Goal: Information Seeking & Learning: Learn about a topic

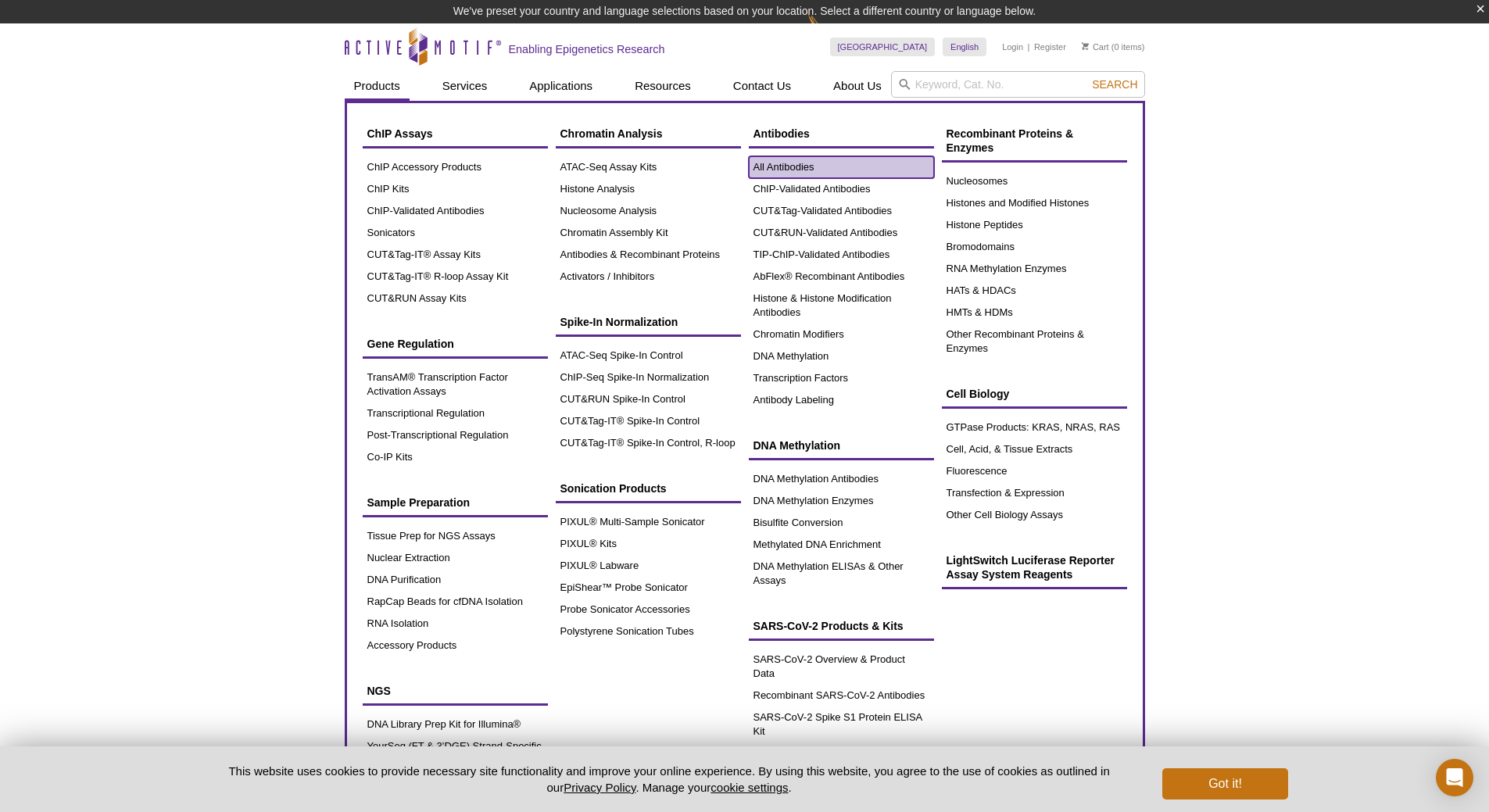
click at [782, 164] on link "All Antibodies" at bounding box center [841, 166] width 185 height 22
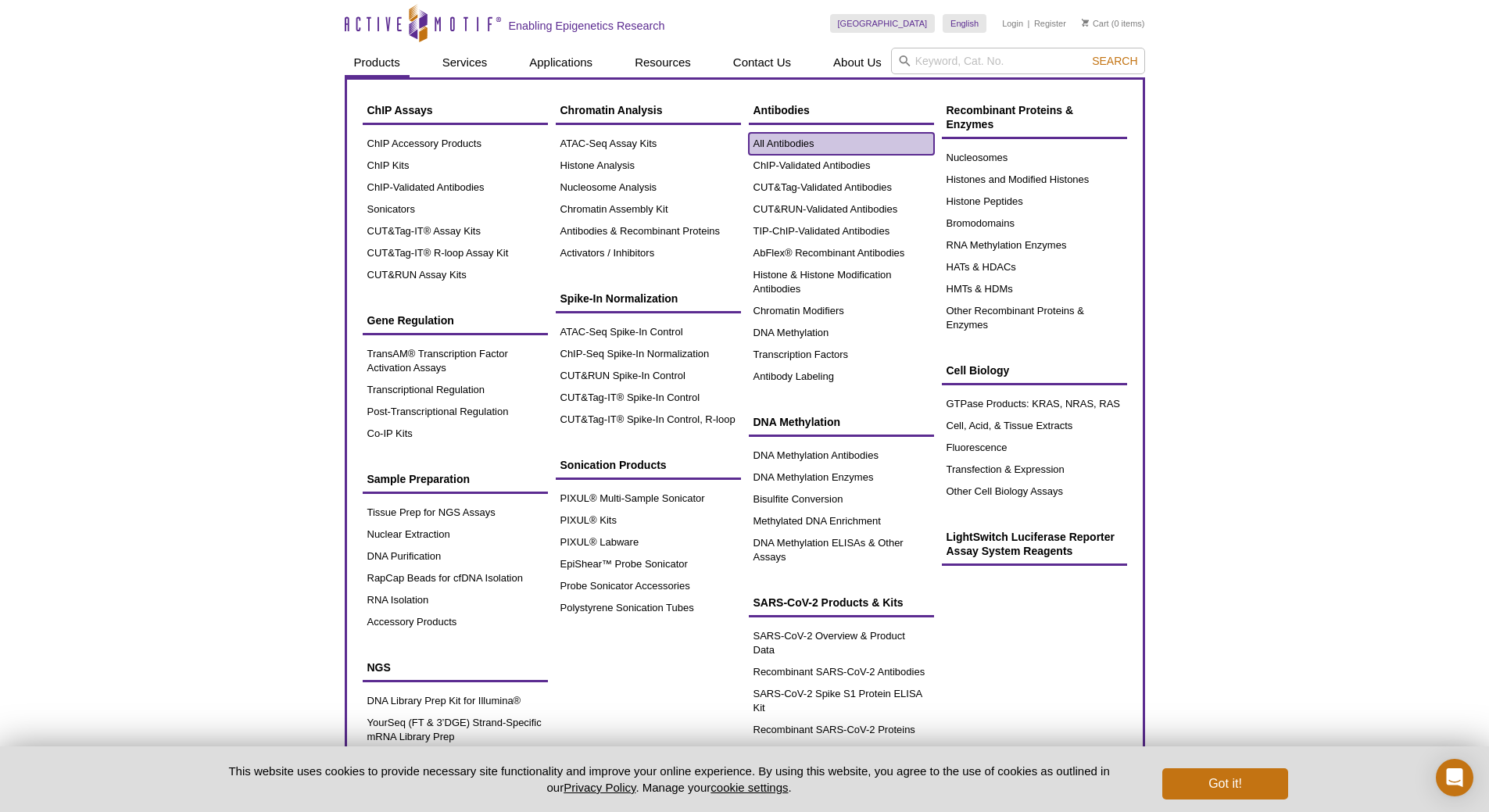
click at [781, 142] on link "All Antibodies" at bounding box center [841, 144] width 185 height 22
click at [792, 142] on link "All Antibodies" at bounding box center [841, 144] width 185 height 22
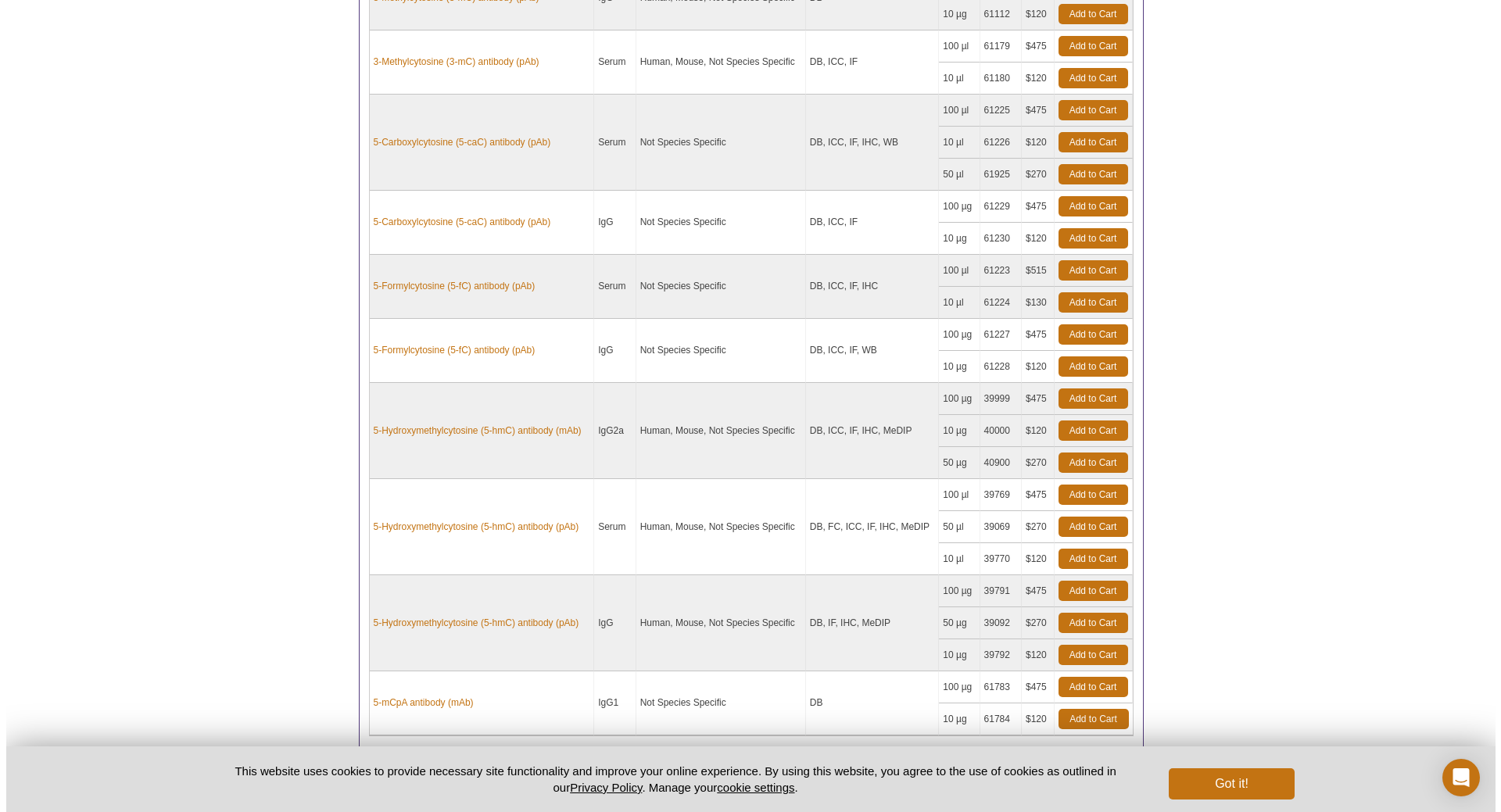
scroll to position [1129, 0]
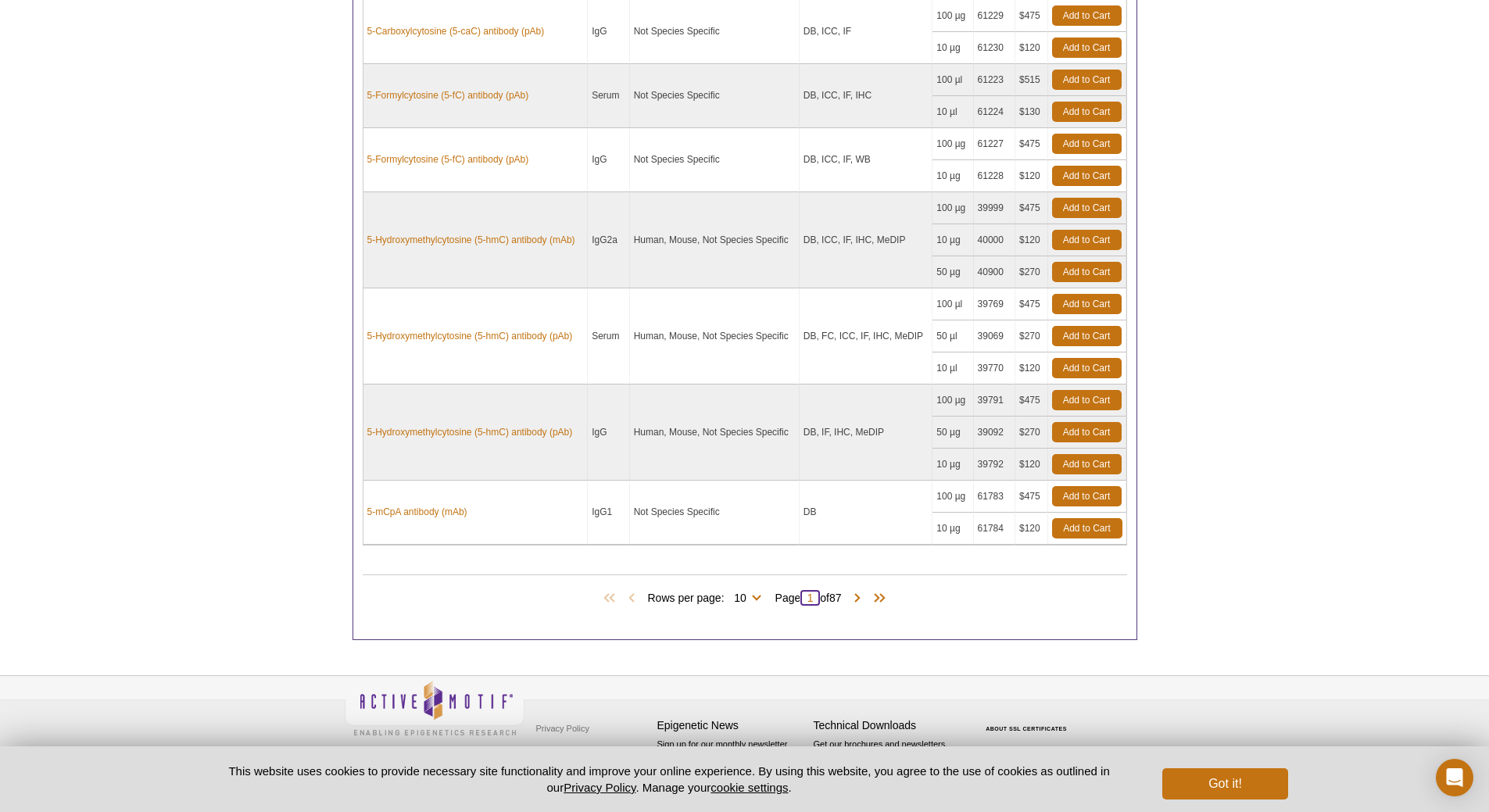
click at [803, 600] on input "1" at bounding box center [810, 597] width 20 height 16
type input "60"
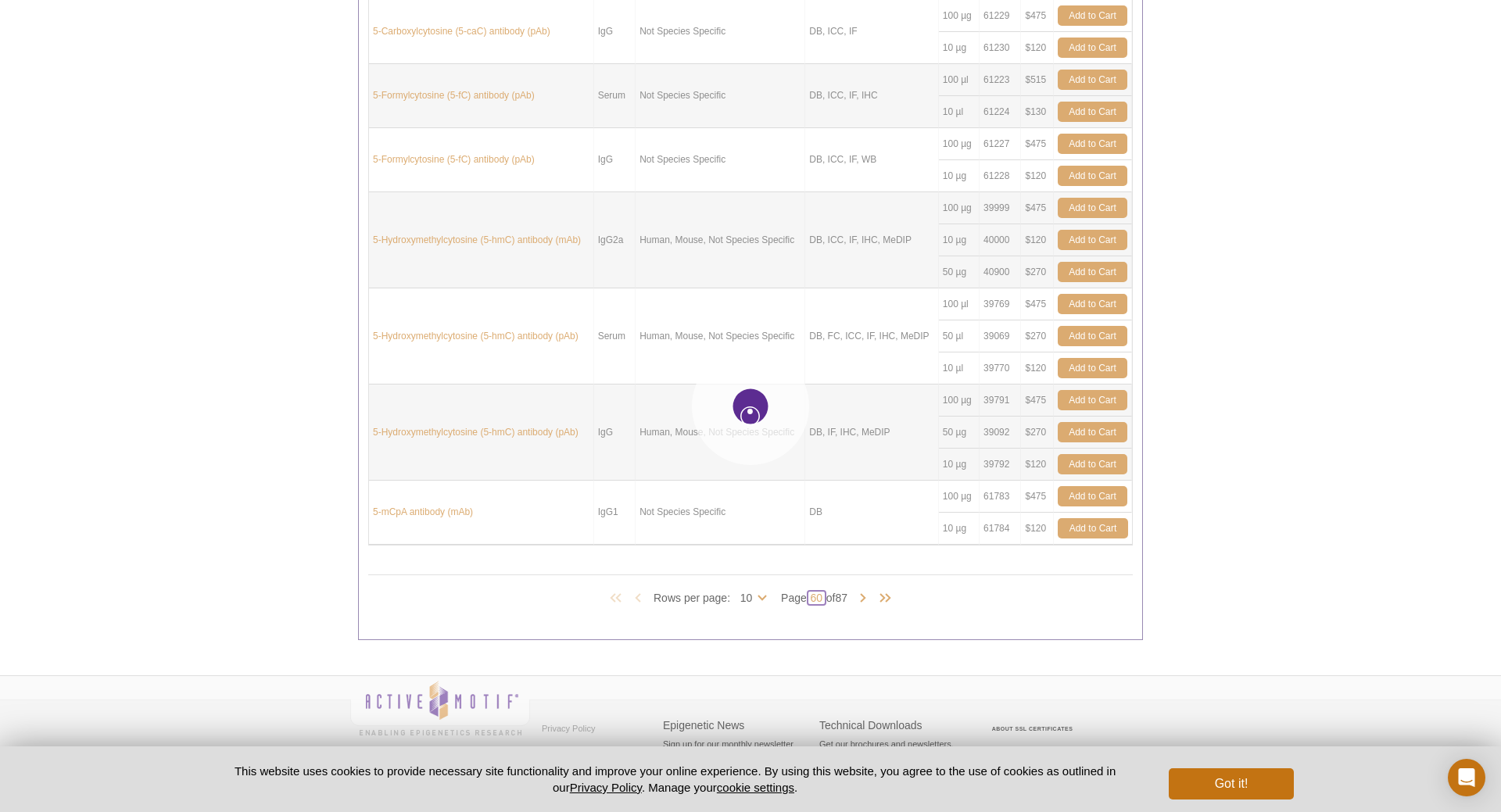
type input "60"
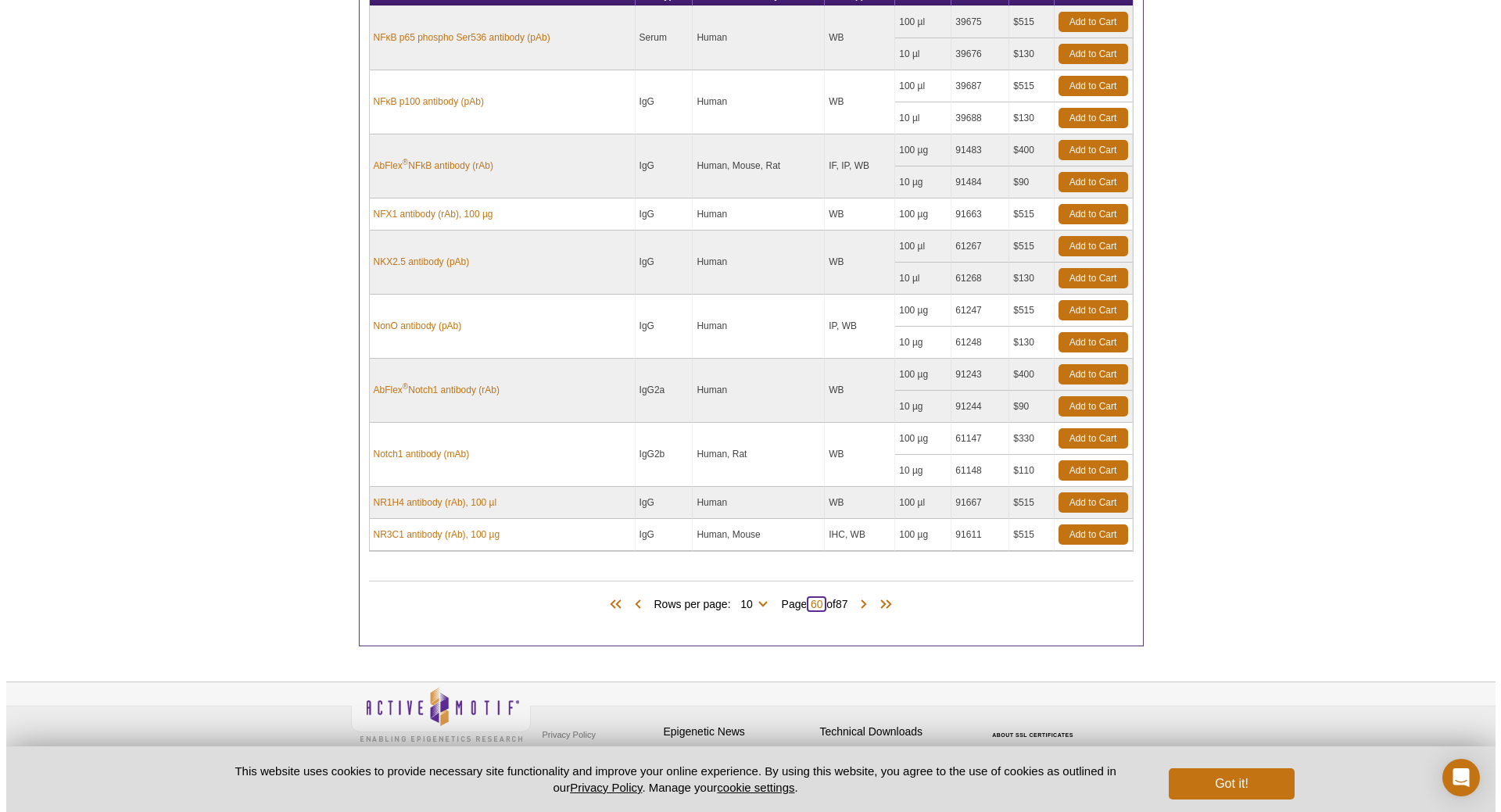
scroll to position [905, 0]
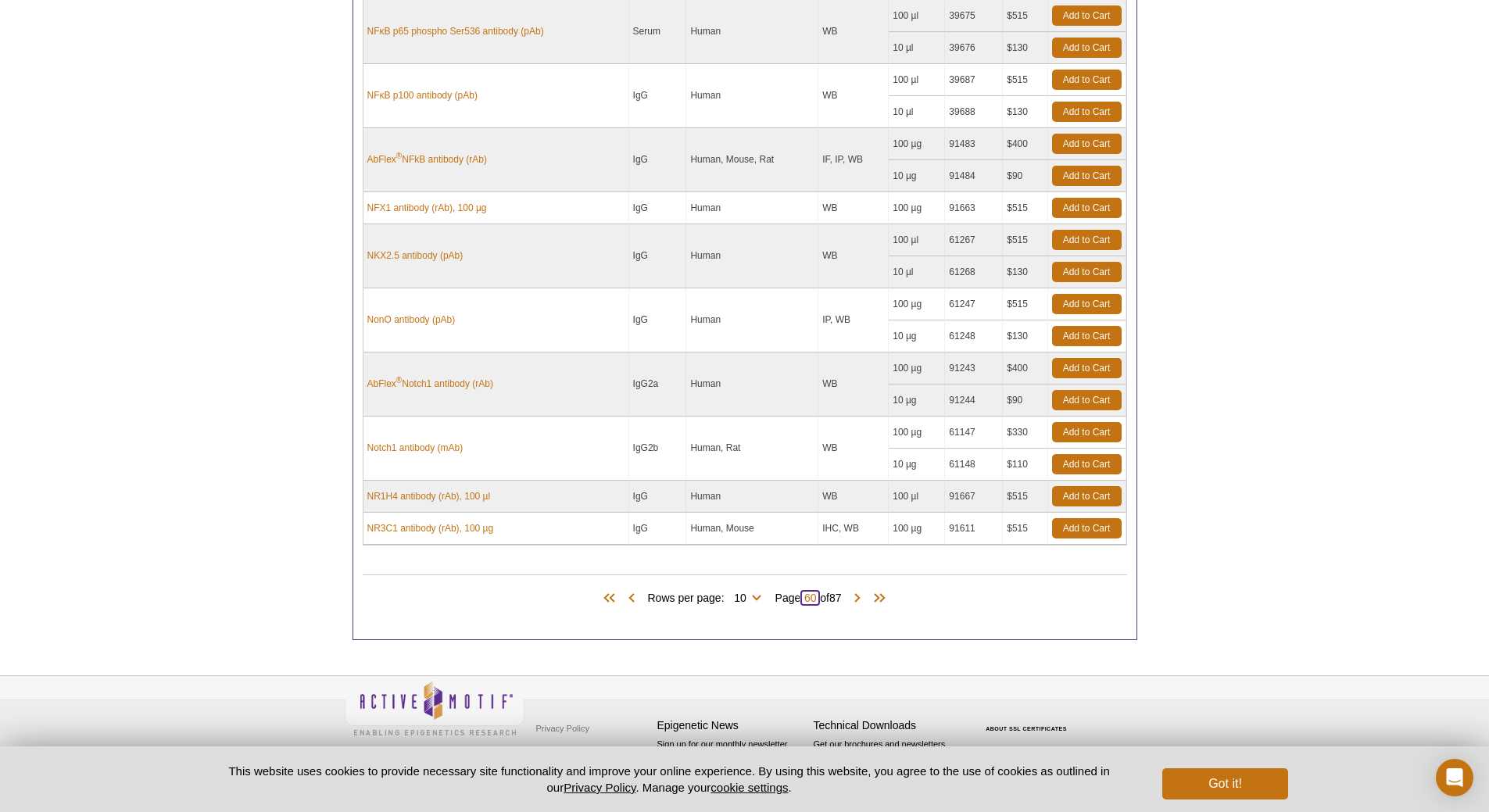
click at [805, 599] on input "60" at bounding box center [810, 597] width 20 height 16
type input "59"
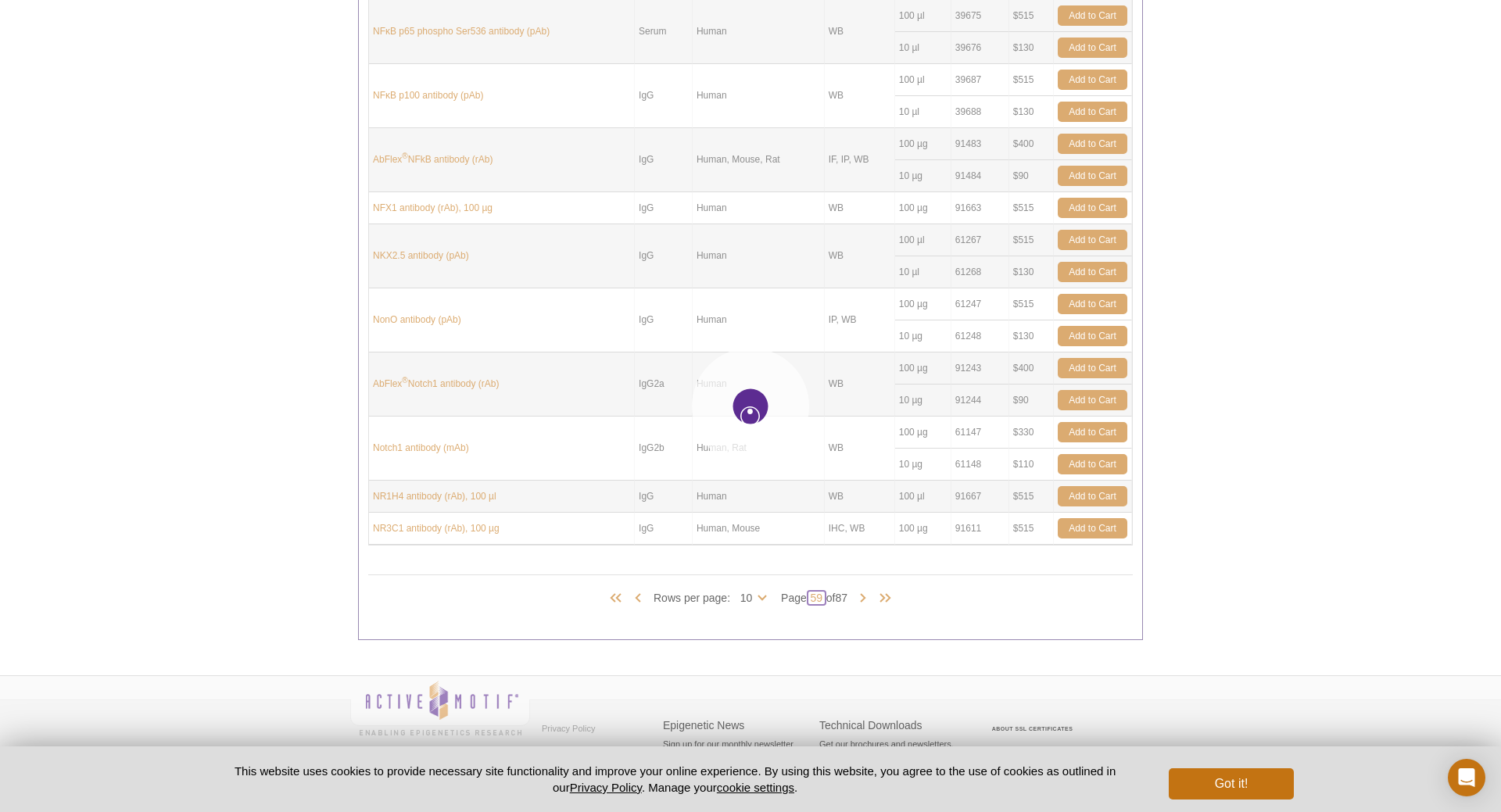
type input "59"
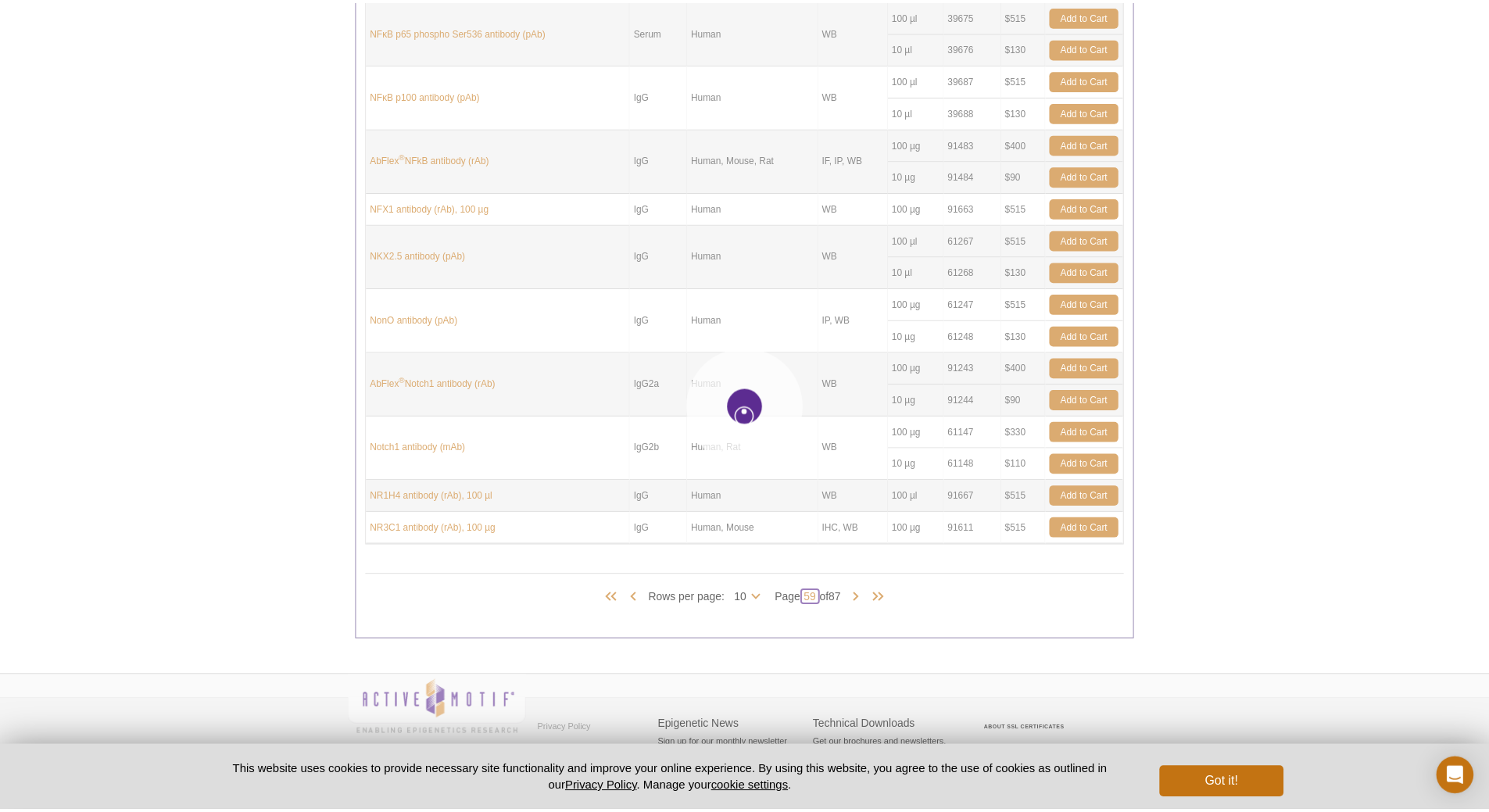
scroll to position [872, 0]
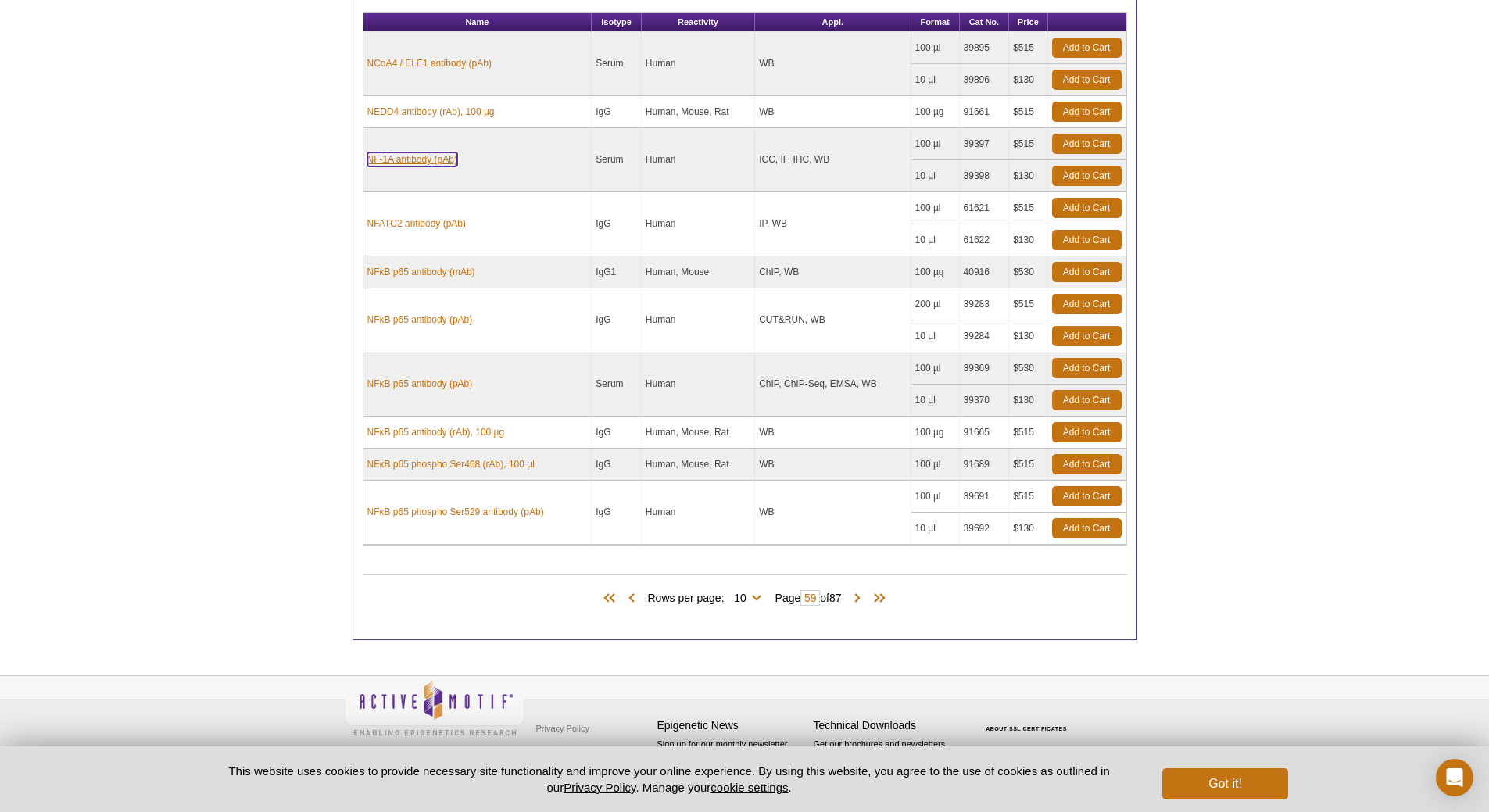
click at [390, 159] on link "NF-1A antibody (pAb)" at bounding box center [412, 159] width 90 height 14
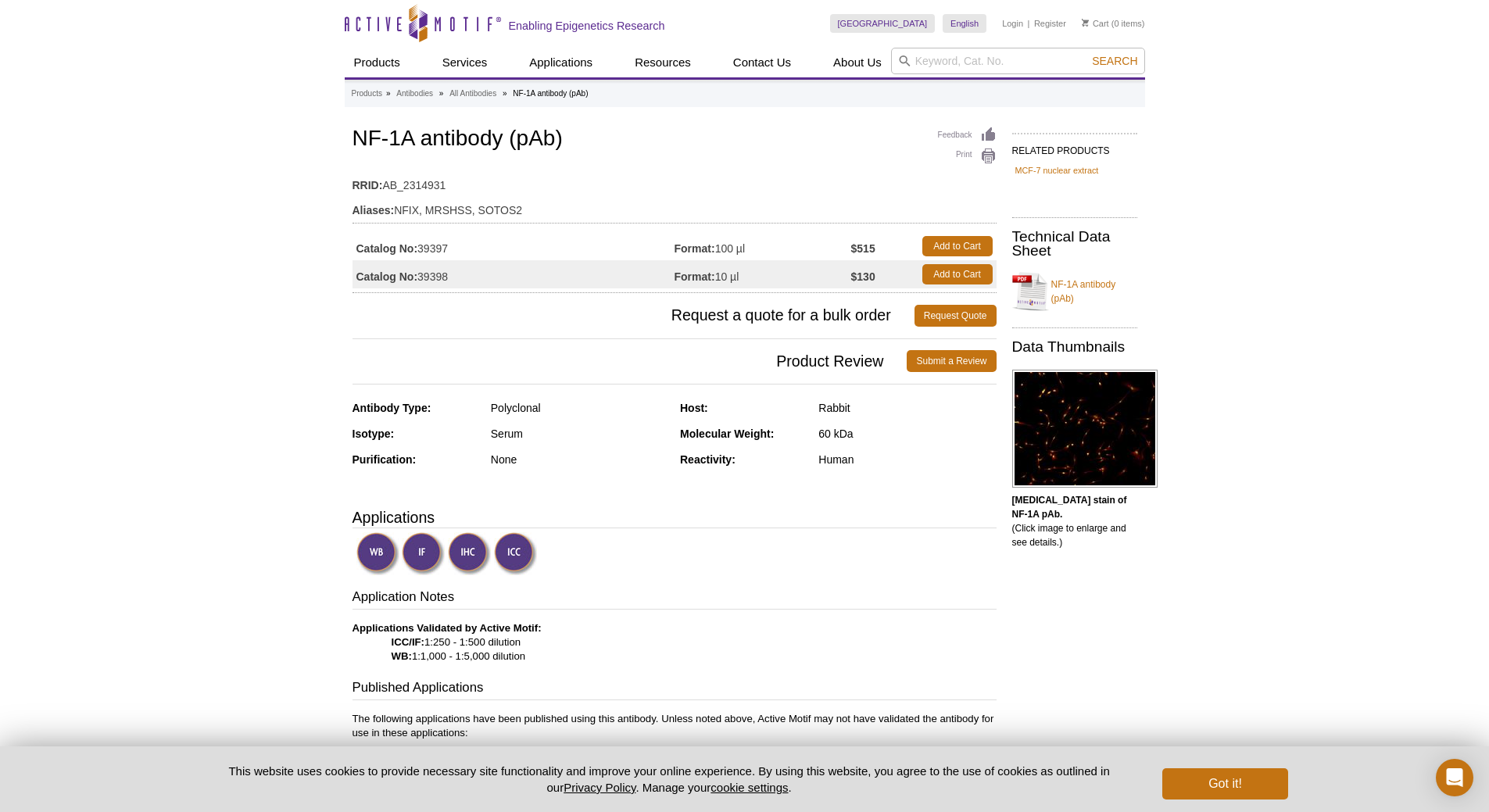
drag, startPoint x: 1316, startPoint y: 161, endPoint x: 1283, endPoint y: 147, distance: 35.8
